Goal: Download file/media

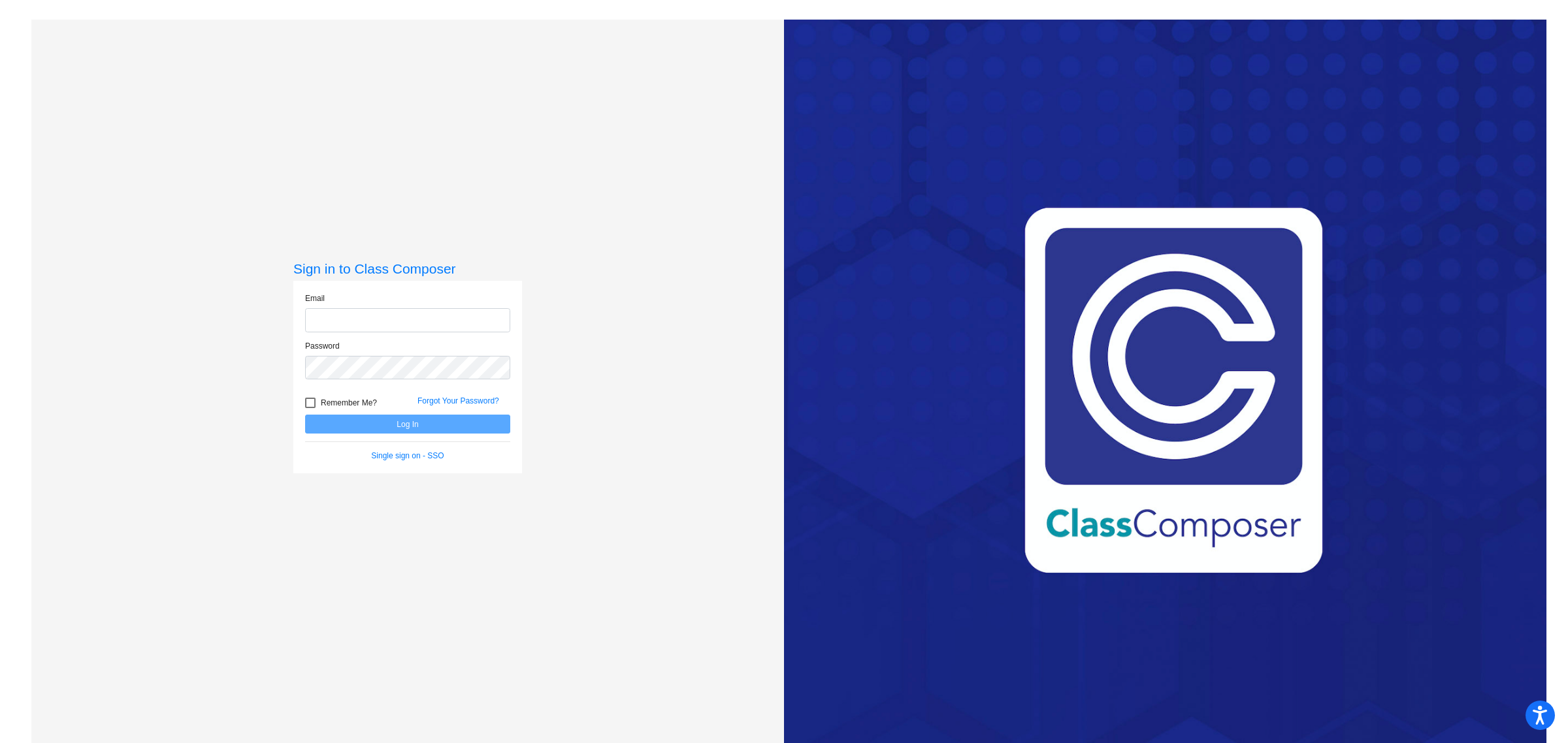
type input "[PERSON_NAME][EMAIL_ADDRESS][PERSON_NAME][DOMAIN_NAME]"
click at [453, 428] on button "Log In" at bounding box center [407, 424] width 205 height 19
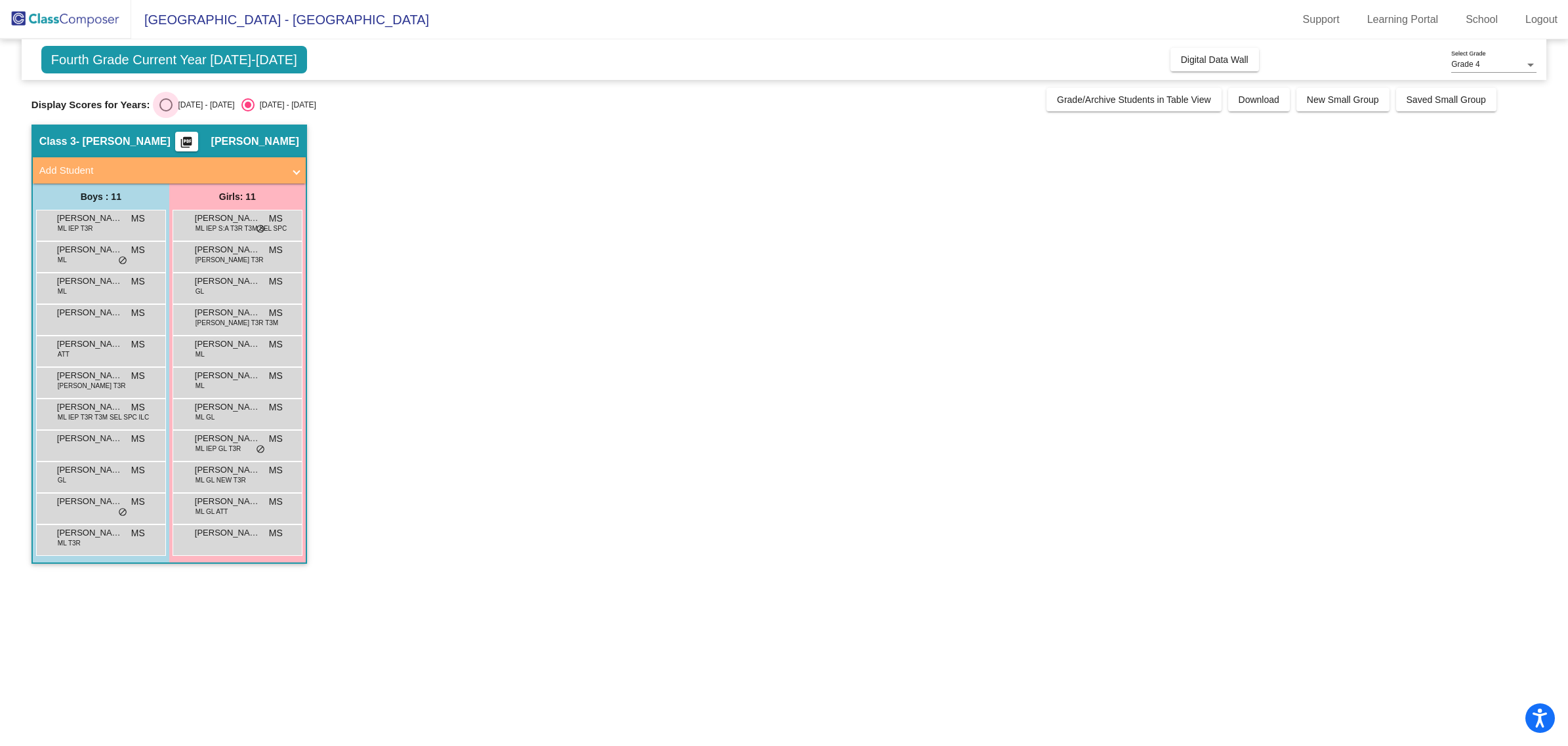
click at [161, 103] on div "Select an option" at bounding box center [166, 105] width 13 height 13
click at [165, 111] on input "[DATE] - [DATE]" at bounding box center [165, 111] width 1 height 1
radio input "true"
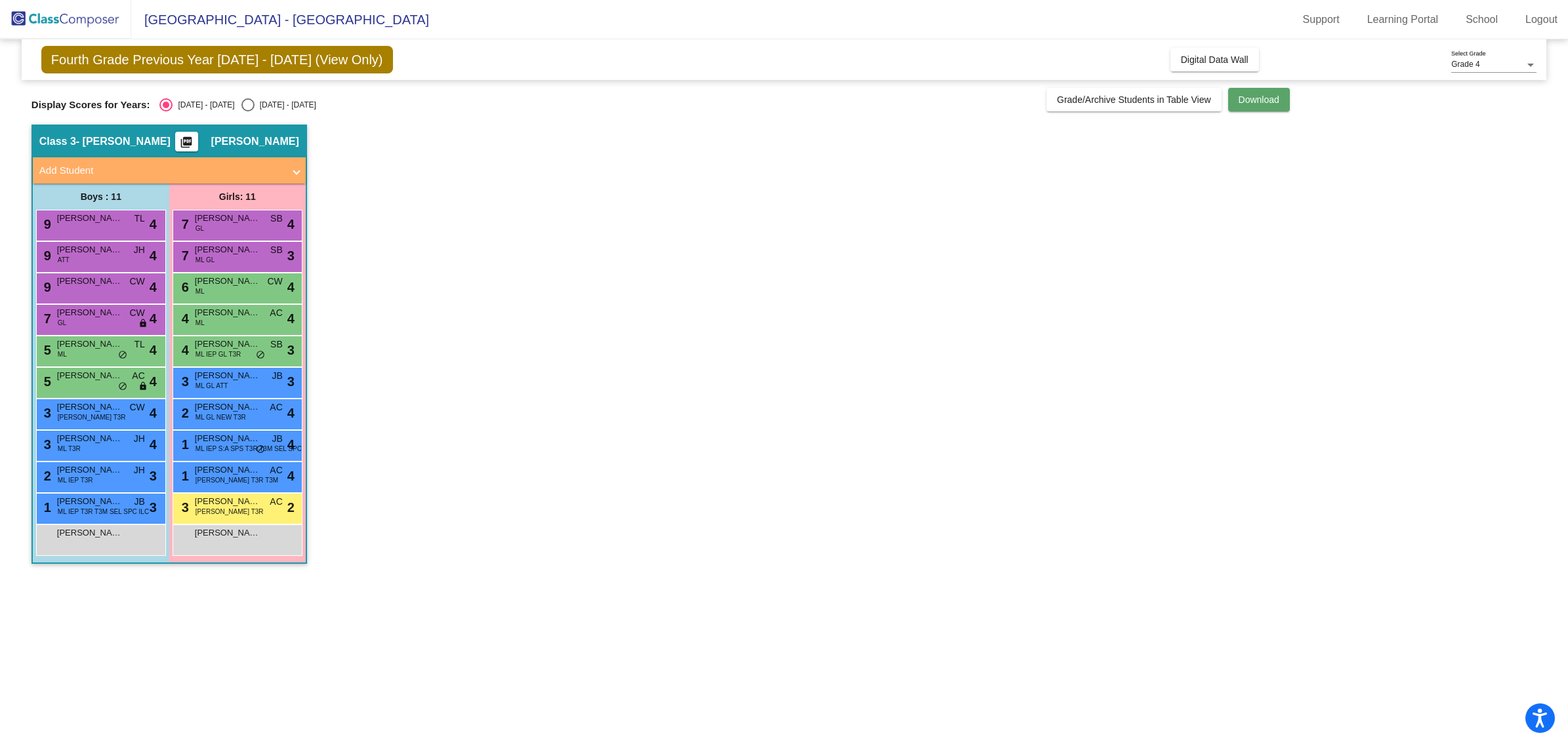
click at [1246, 101] on span "Download" at bounding box center [1259, 99] width 41 height 10
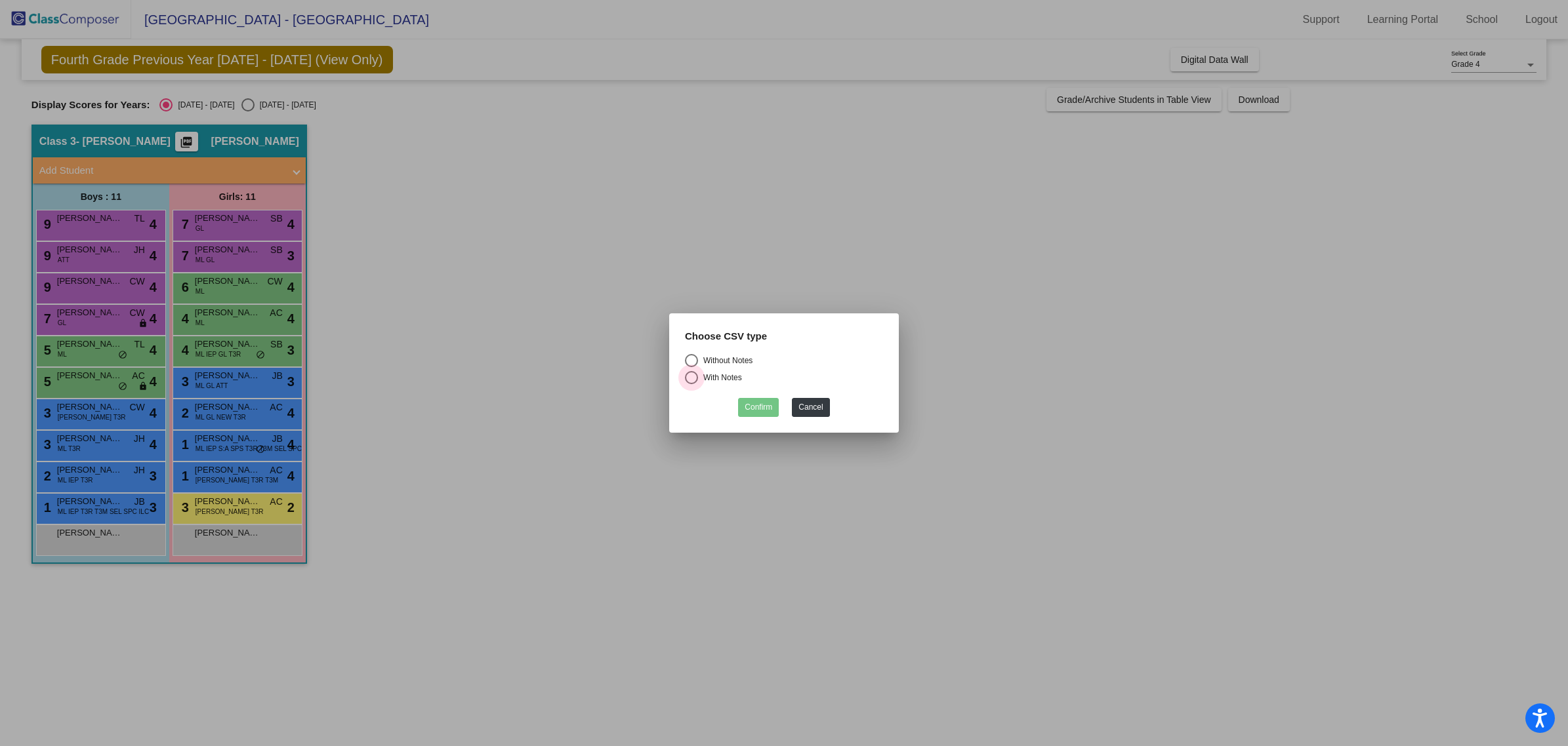
click at [693, 377] on div "Select an option" at bounding box center [691, 378] width 13 height 13
click at [691, 384] on input "With Notes" at bounding box center [691, 384] width 1 height 1
radio input "true"
click at [763, 410] on button "Confirm" at bounding box center [758, 408] width 41 height 19
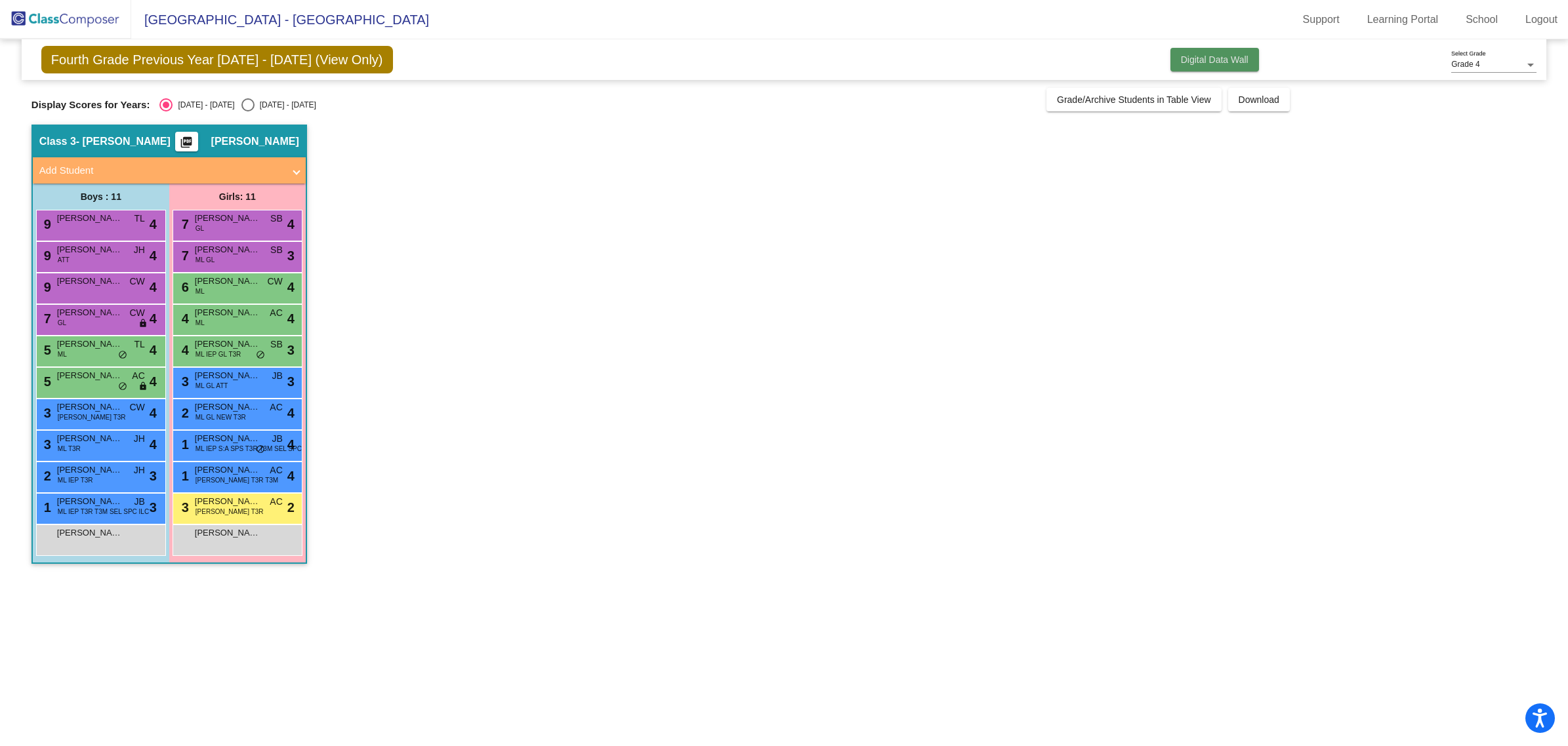
click at [1224, 56] on span "Digital Data Wall" at bounding box center [1214, 59] width 68 height 10
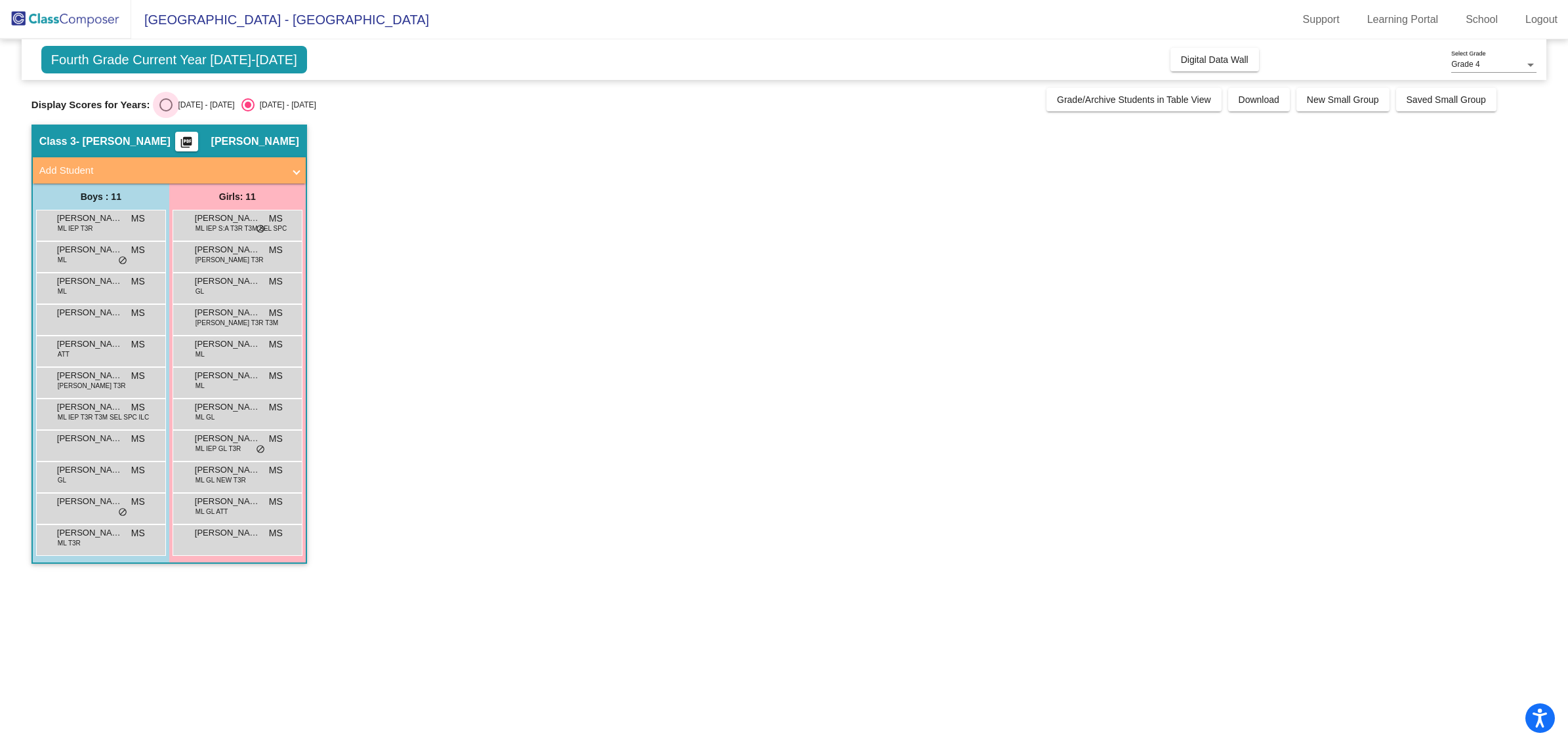
click at [174, 106] on div "[DATE] - [DATE]" at bounding box center [203, 105] width 62 height 11
click at [166, 111] on input "[DATE] - [DATE]" at bounding box center [165, 111] width 1 height 1
radio input "true"
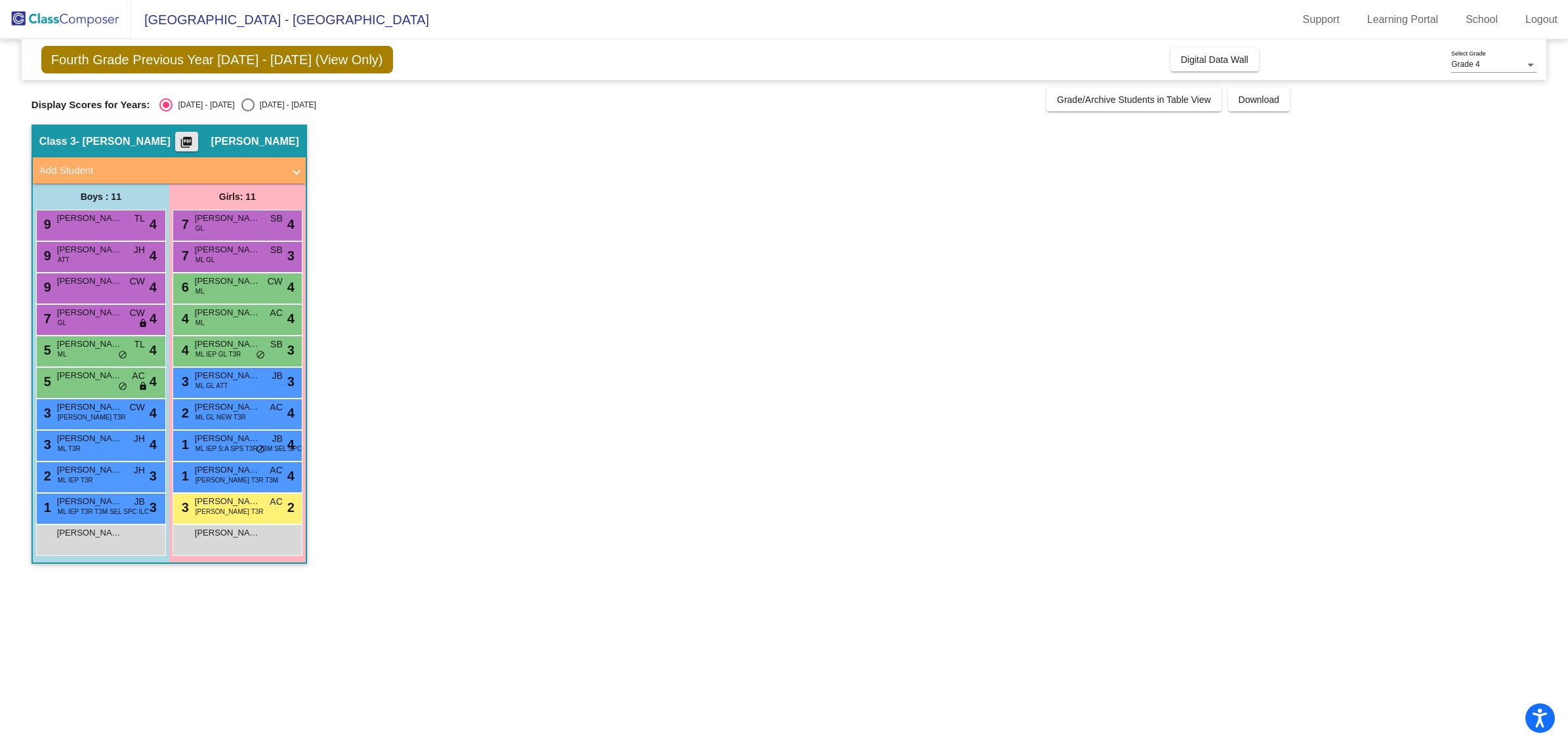
click at [194, 142] on mat-icon "picture_as_pdf" at bounding box center [186, 144] width 16 height 18
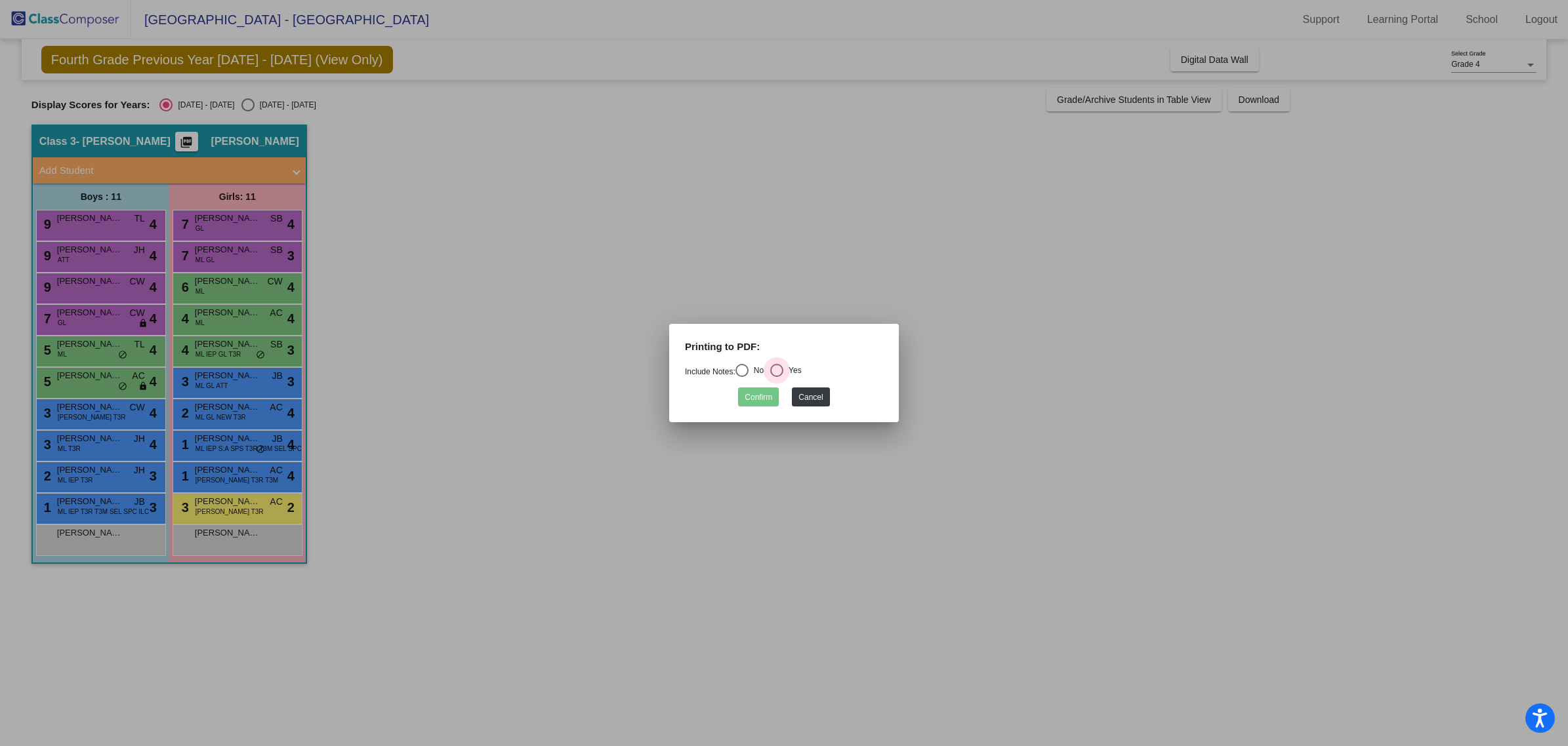
click at [776, 369] on div "Select an option" at bounding box center [777, 371] width 13 height 13
click at [776, 377] on input "Yes" at bounding box center [776, 377] width 1 height 1
radio input "true"
click at [762, 398] on button "Confirm" at bounding box center [758, 397] width 41 height 19
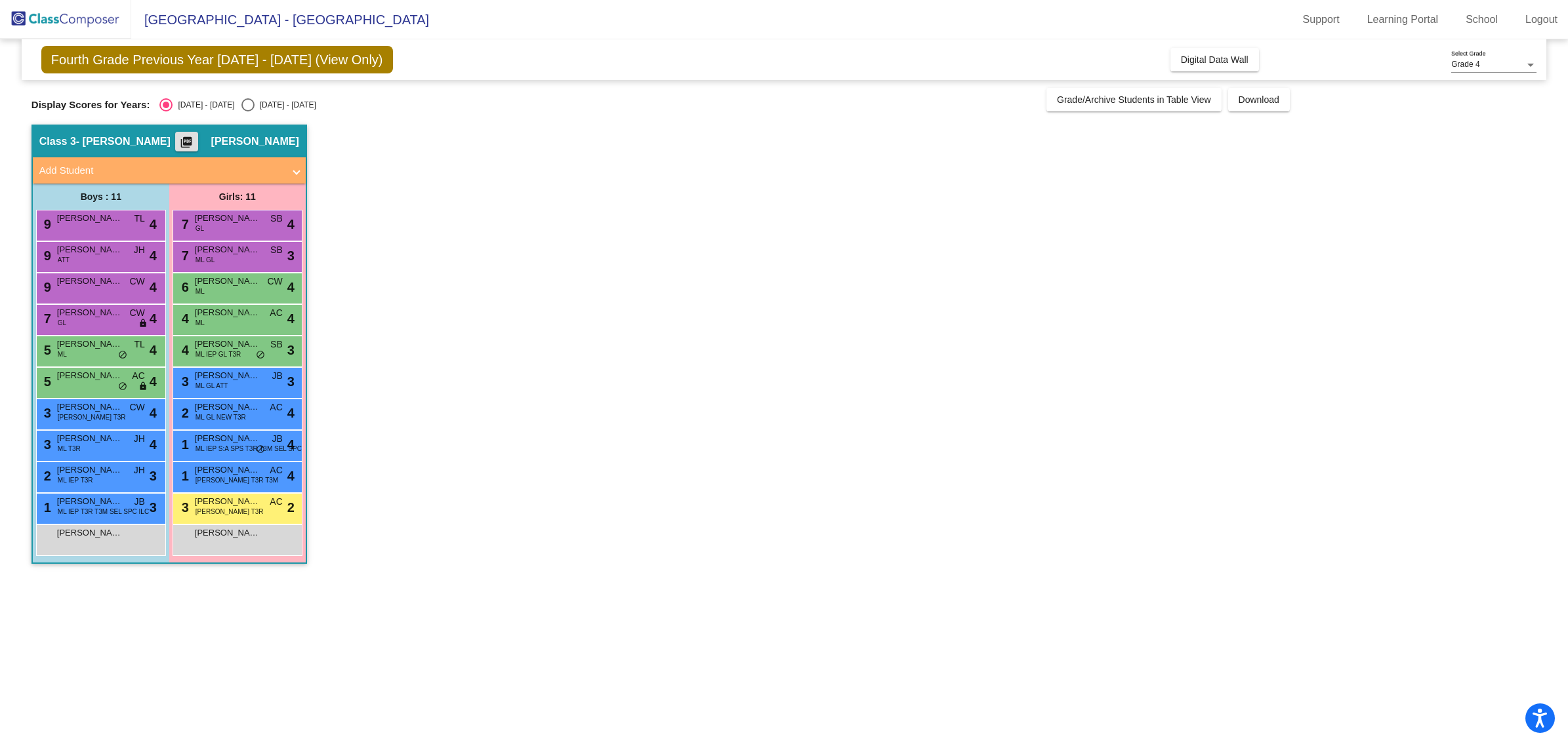
click at [242, 102] on div "Select an option" at bounding box center [248, 105] width 13 height 13
click at [247, 111] on input "[DATE] - [DATE]" at bounding box center [247, 111] width 1 height 1
radio input "true"
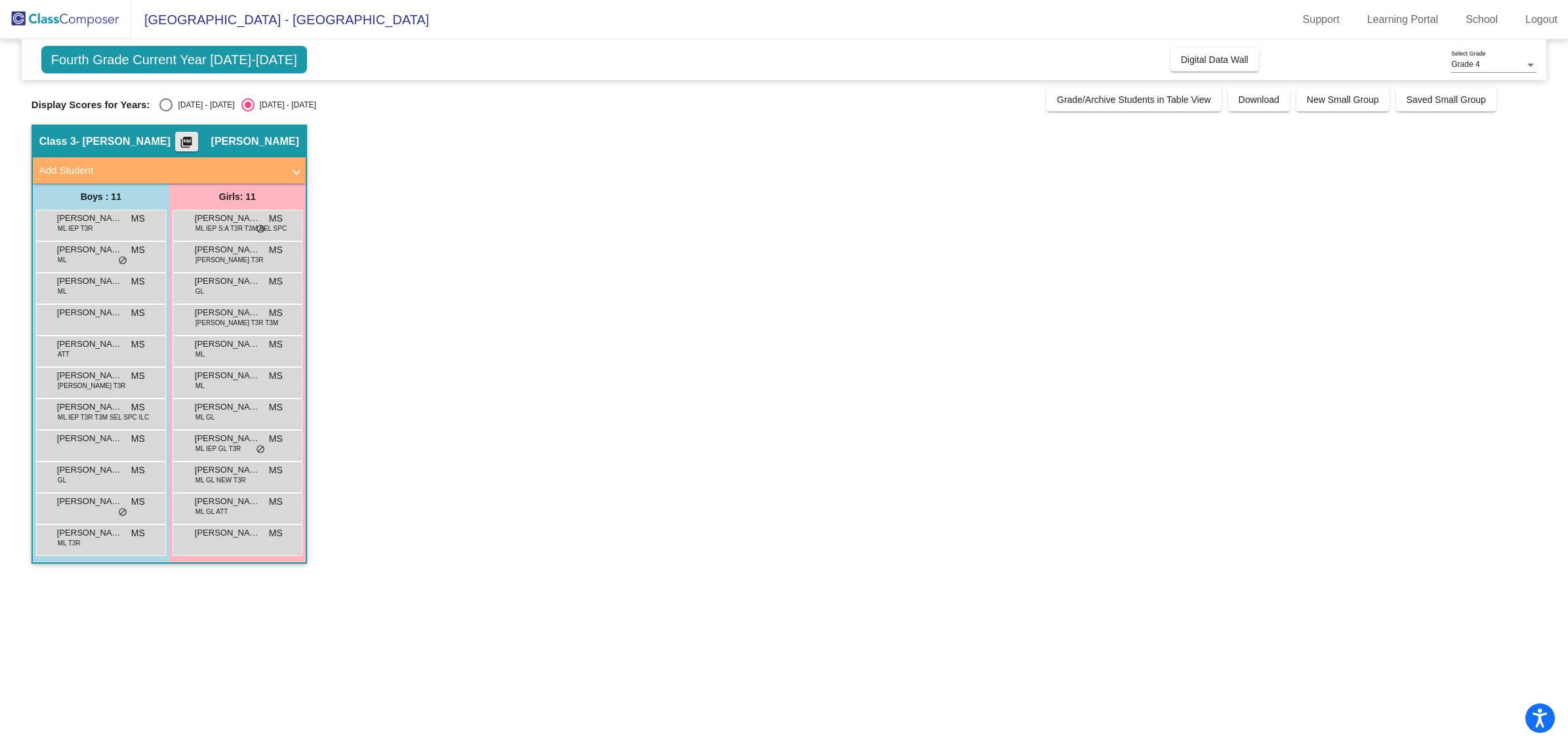
click at [192, 144] on mat-icon "picture_as_pdf" at bounding box center [186, 144] width 16 height 18
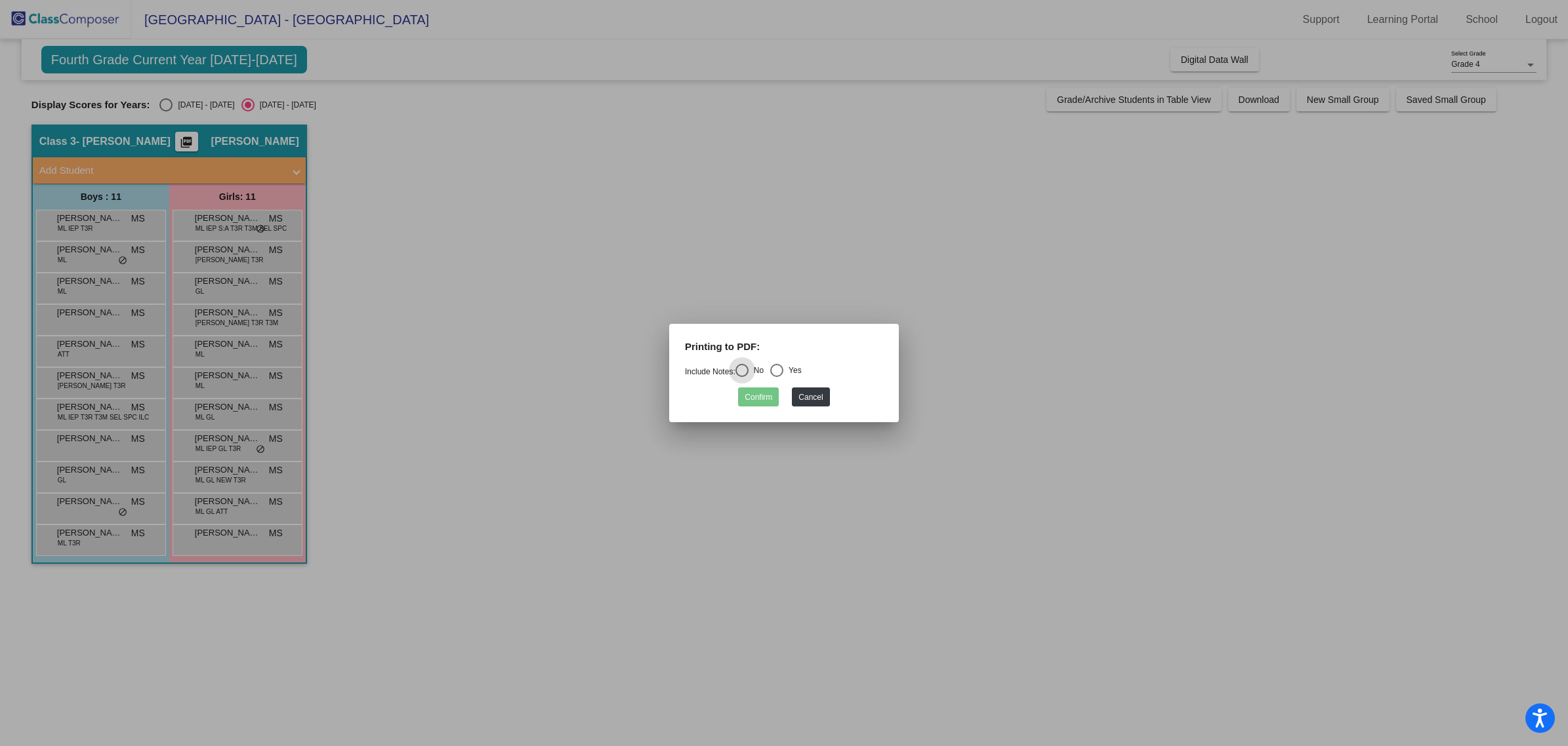
click at [778, 369] on div "Select an option" at bounding box center [777, 371] width 13 height 13
click at [777, 377] on input "Yes" at bounding box center [776, 377] width 1 height 1
radio input "true"
click at [763, 394] on button "Confirm" at bounding box center [758, 397] width 41 height 19
